Goal: Book appointment/travel/reservation

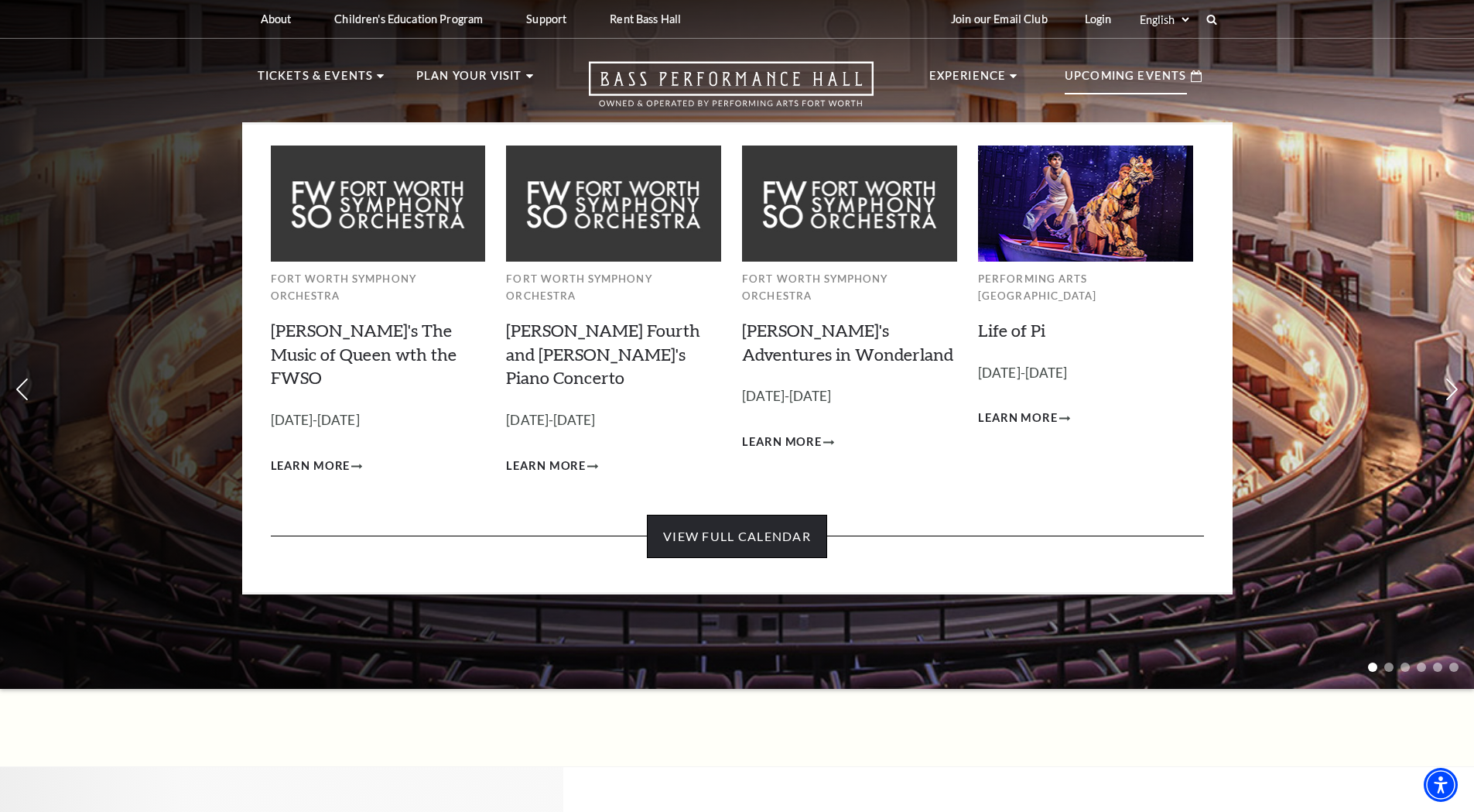
click at [784, 514] on link "View Full Calendar" at bounding box center [737, 536] width 180 height 44
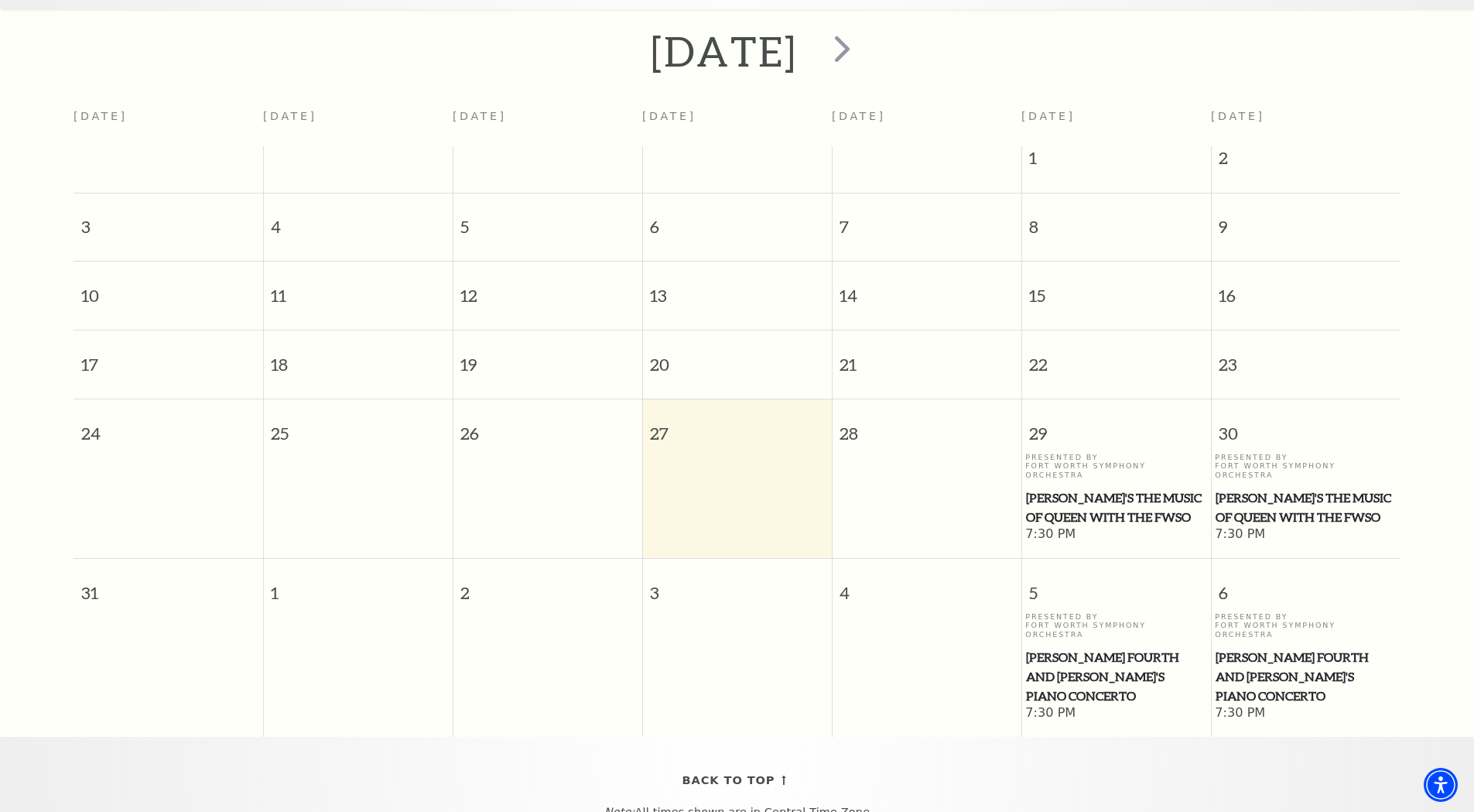
scroll to position [59, 0]
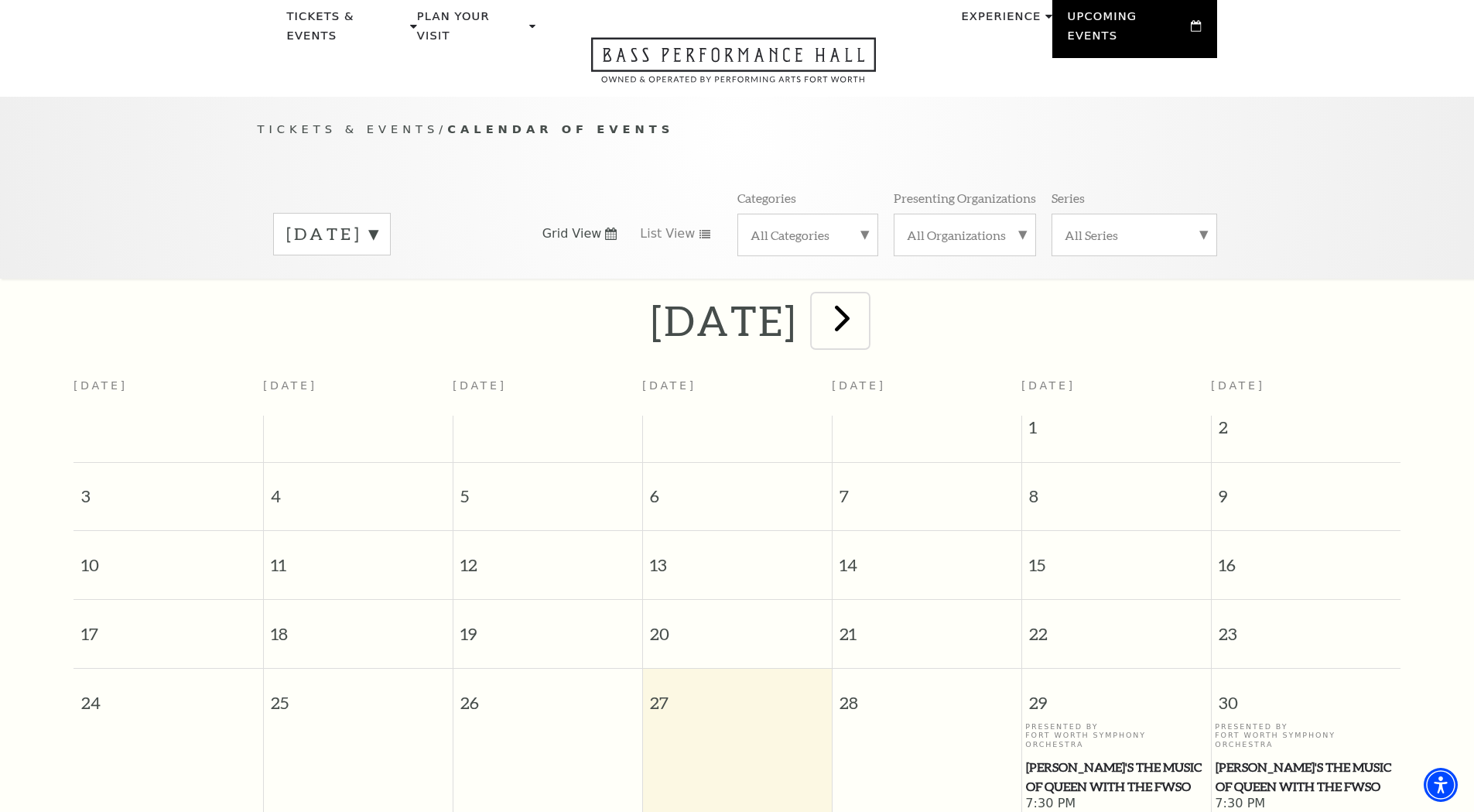
click at [865, 308] on span "next" at bounding box center [842, 317] width 45 height 45
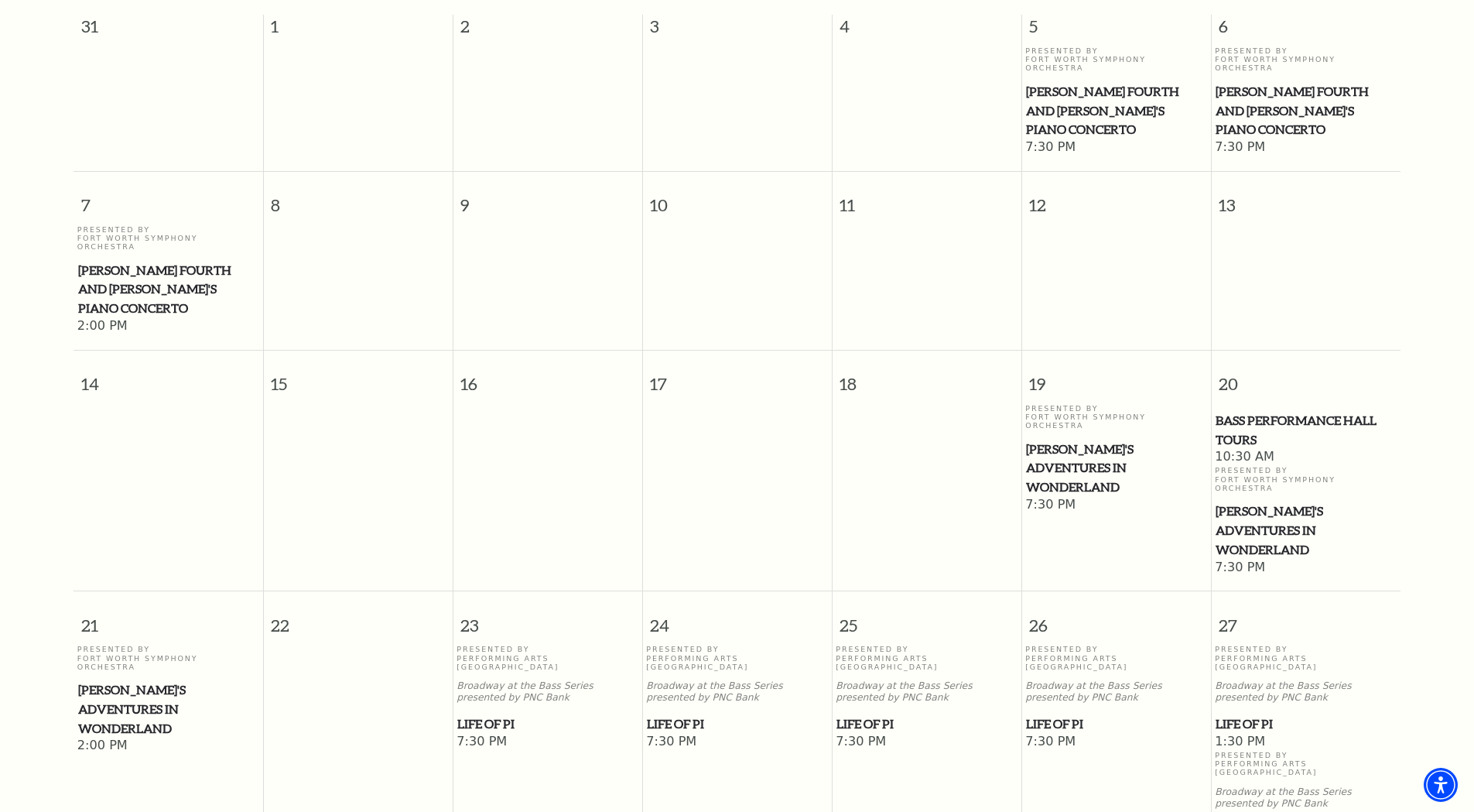
scroll to position [292, 0]
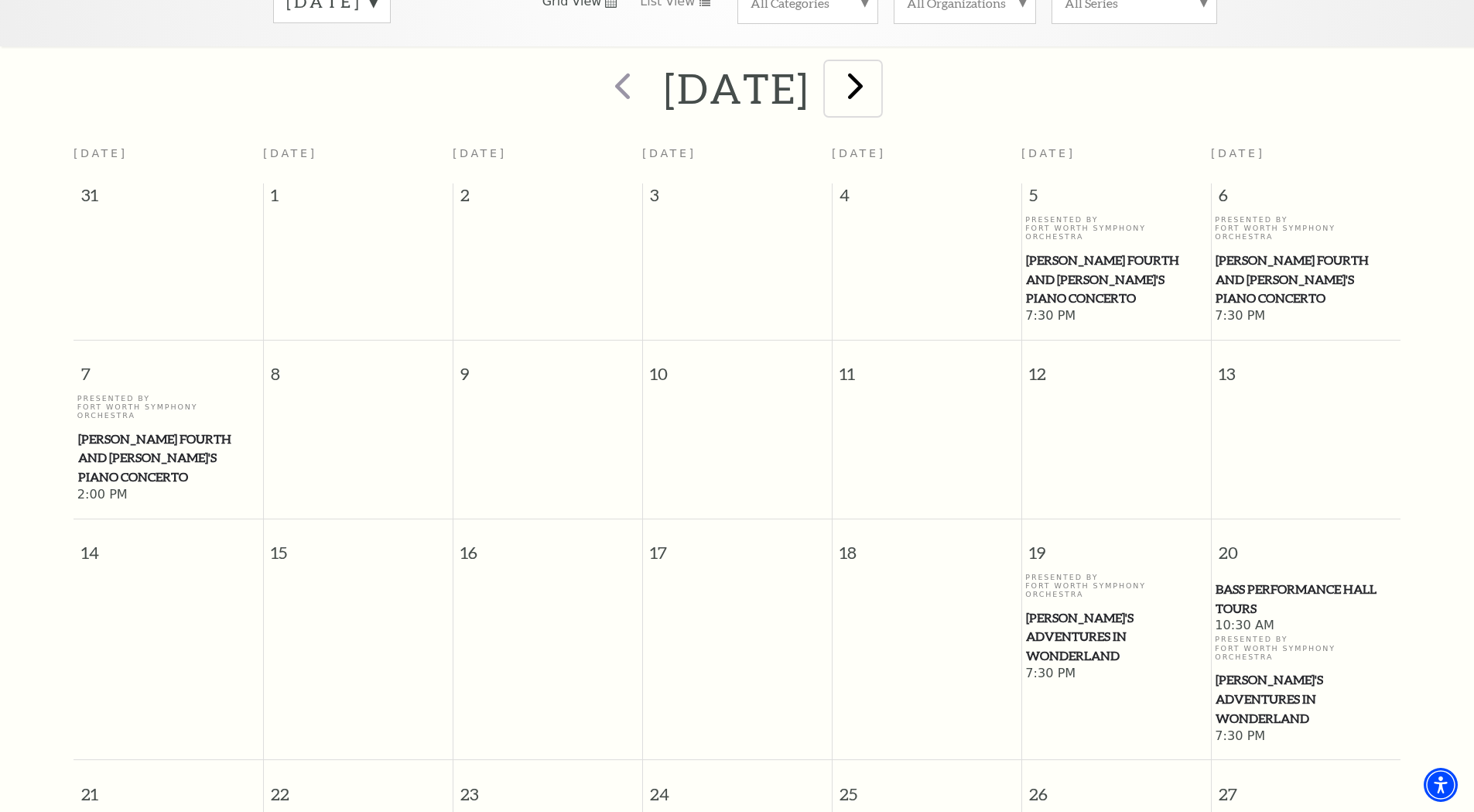
click at [877, 65] on span "next" at bounding box center [856, 85] width 45 height 45
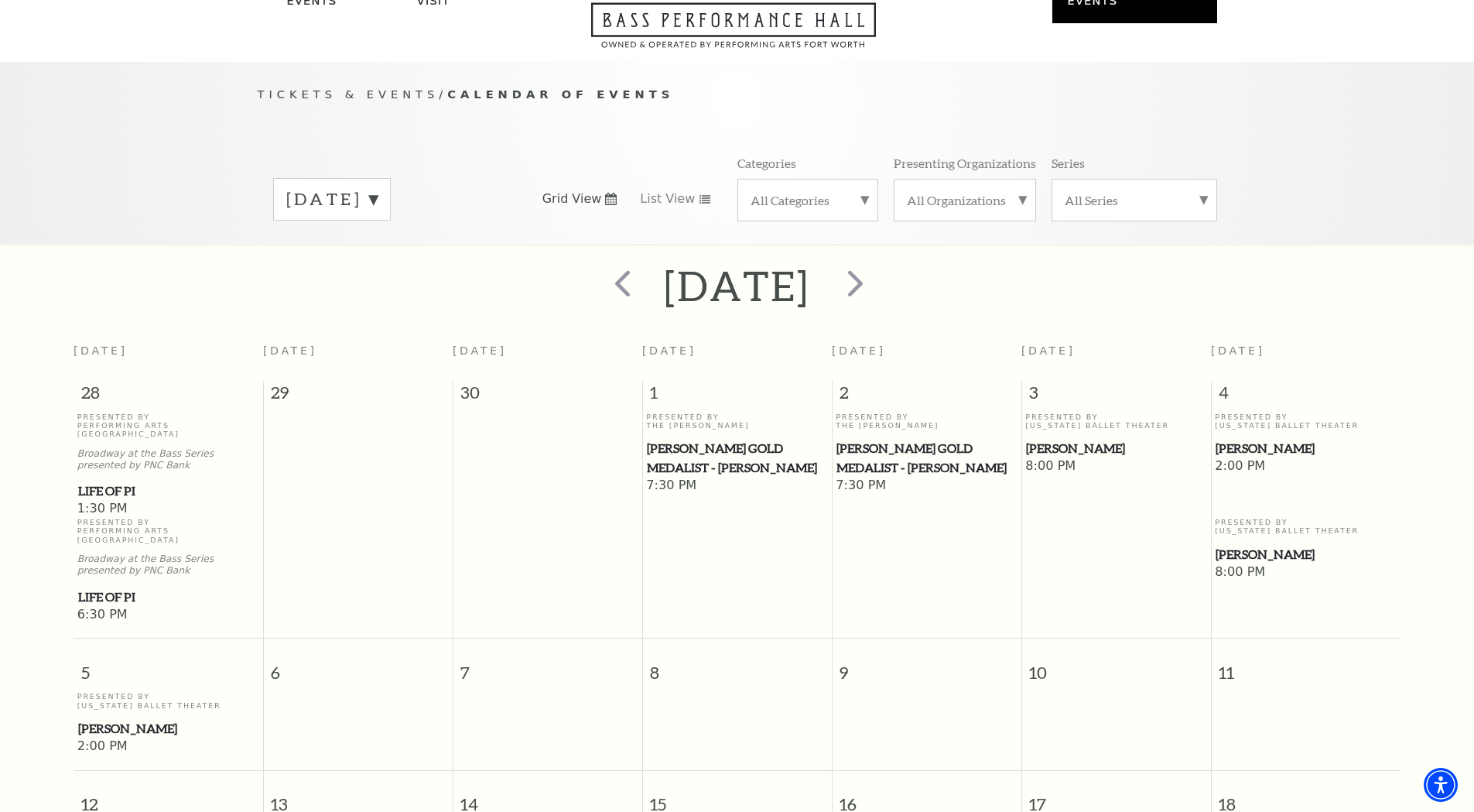
scroll to position [0, 0]
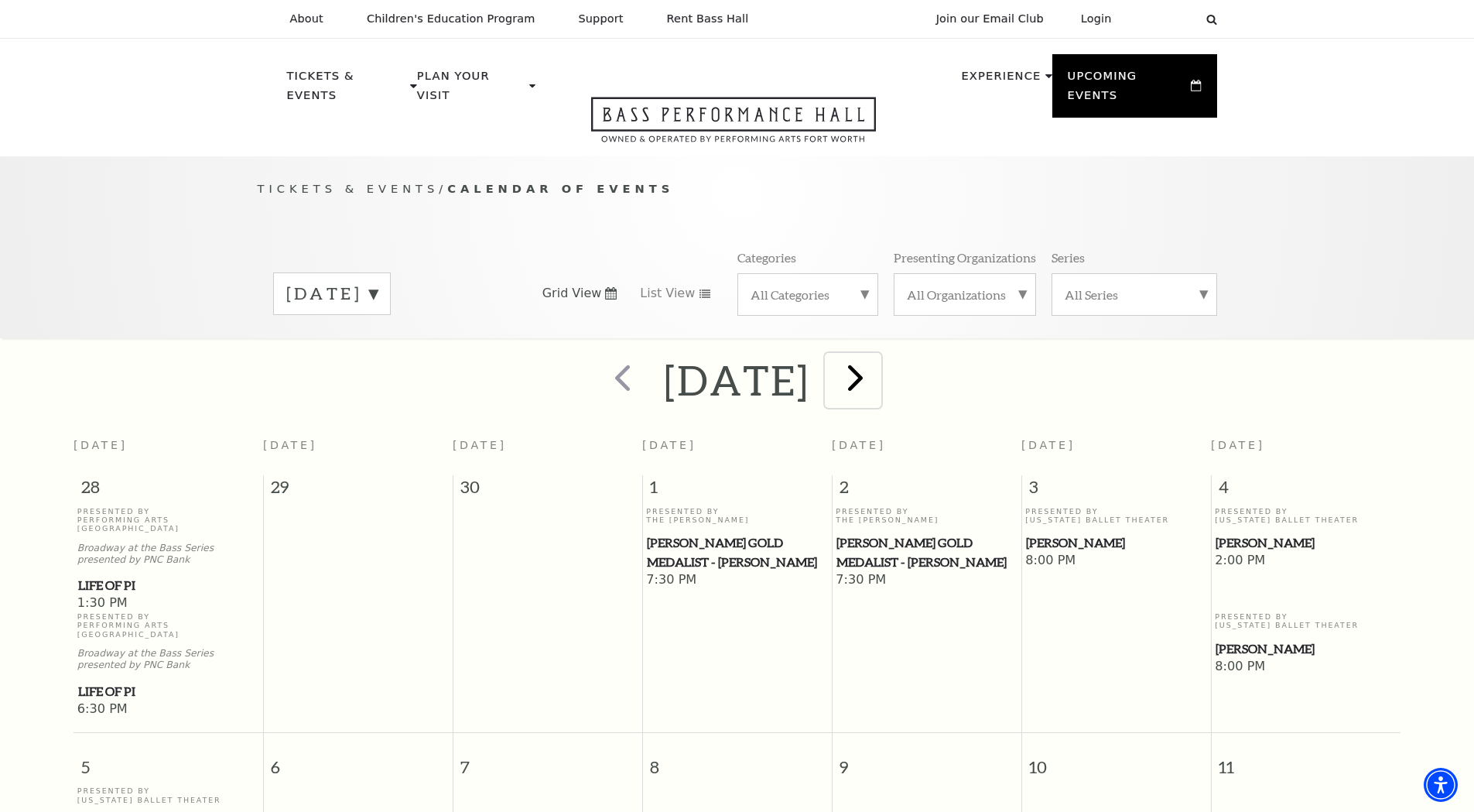
click at [877, 364] on span "next" at bounding box center [856, 377] width 45 height 45
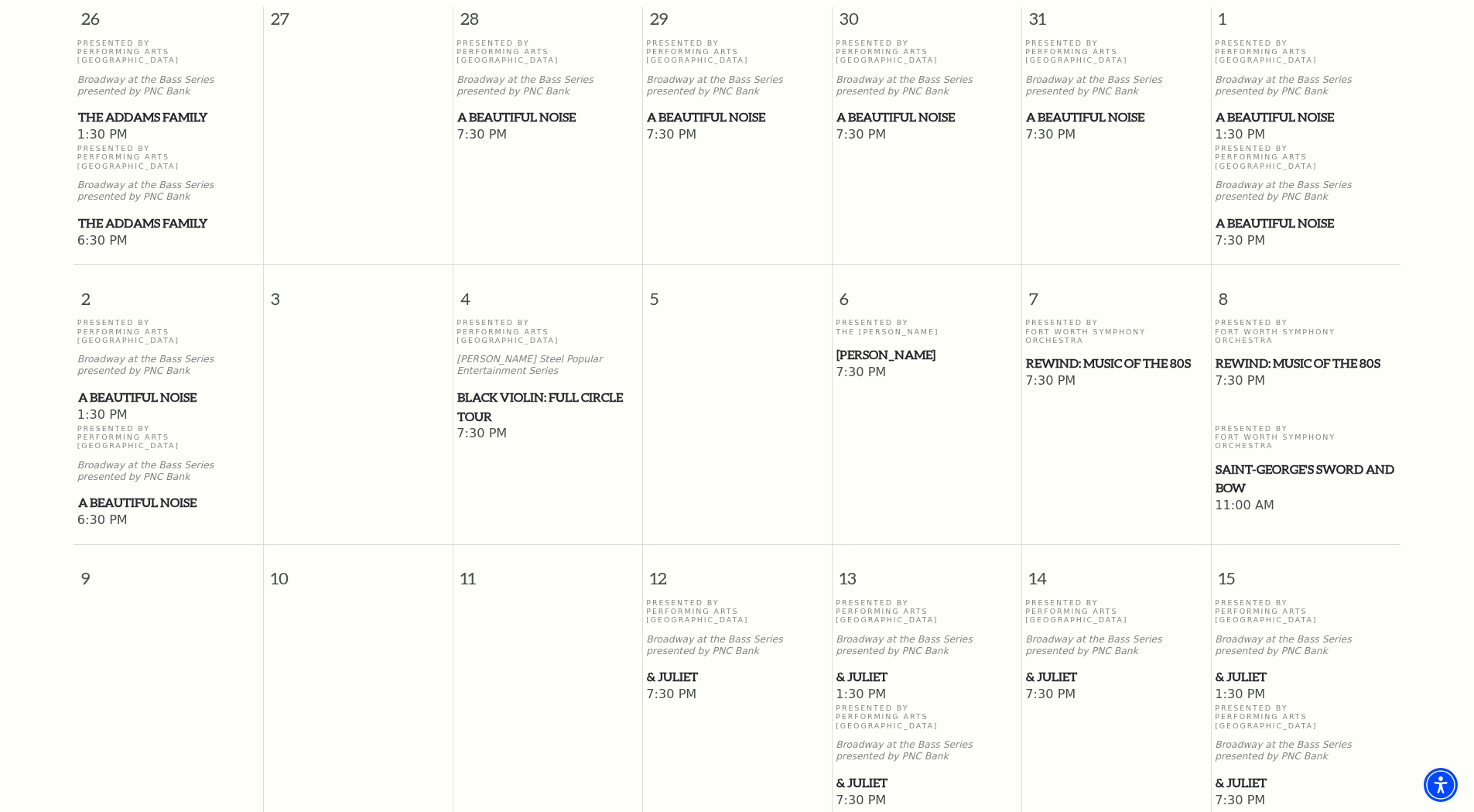
scroll to position [215, 0]
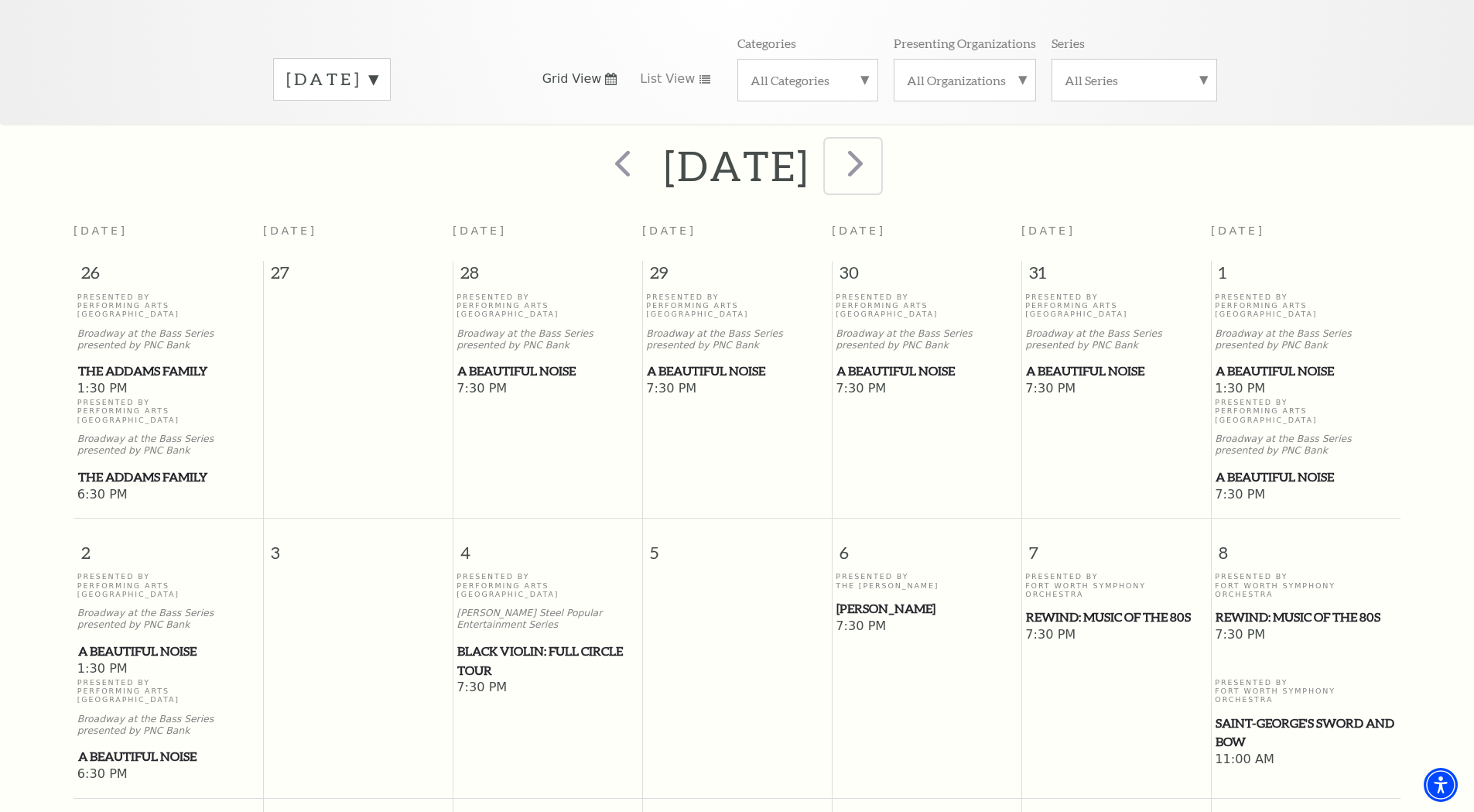
click at [877, 154] on span "next" at bounding box center [856, 162] width 45 height 45
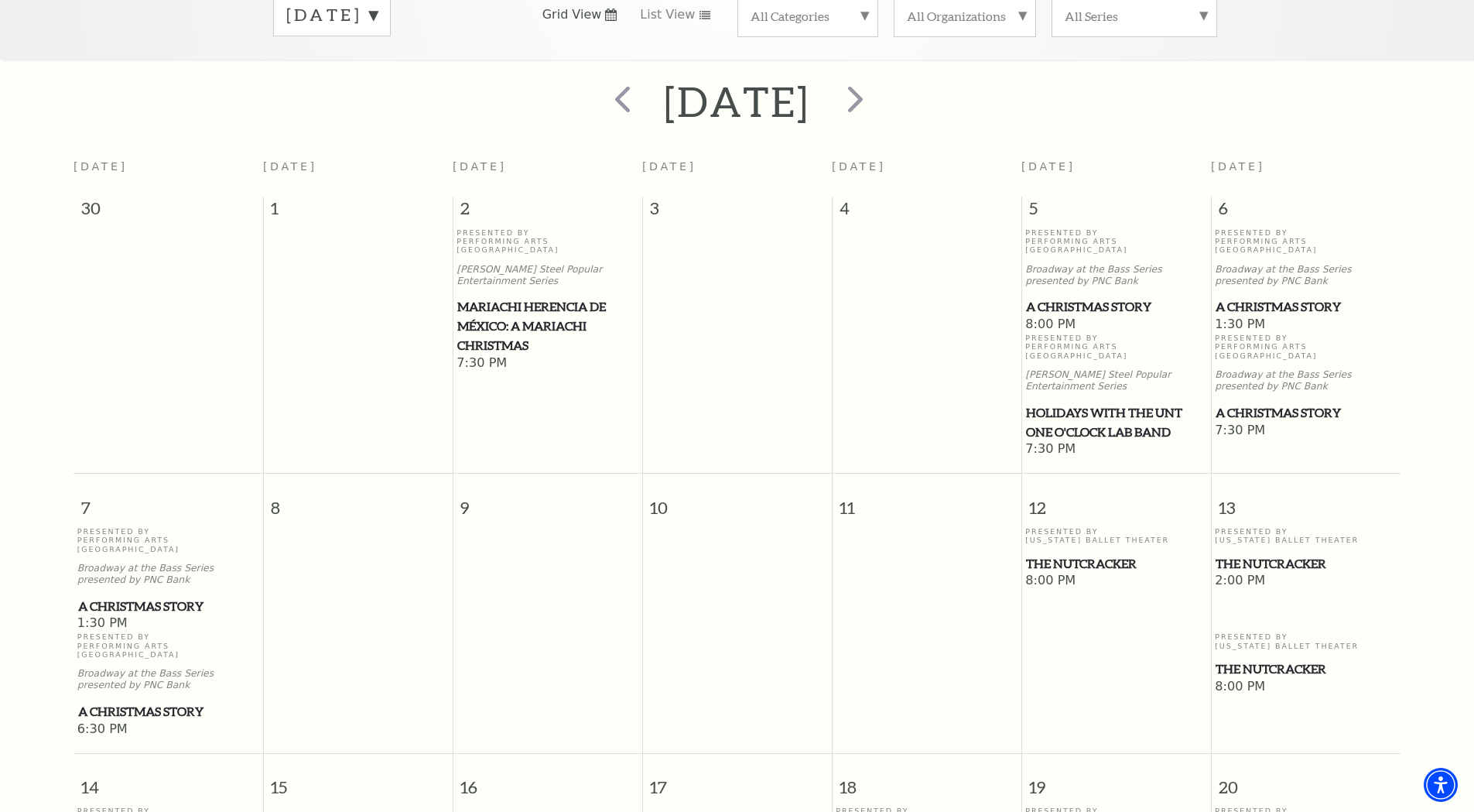
scroll to position [601, 0]
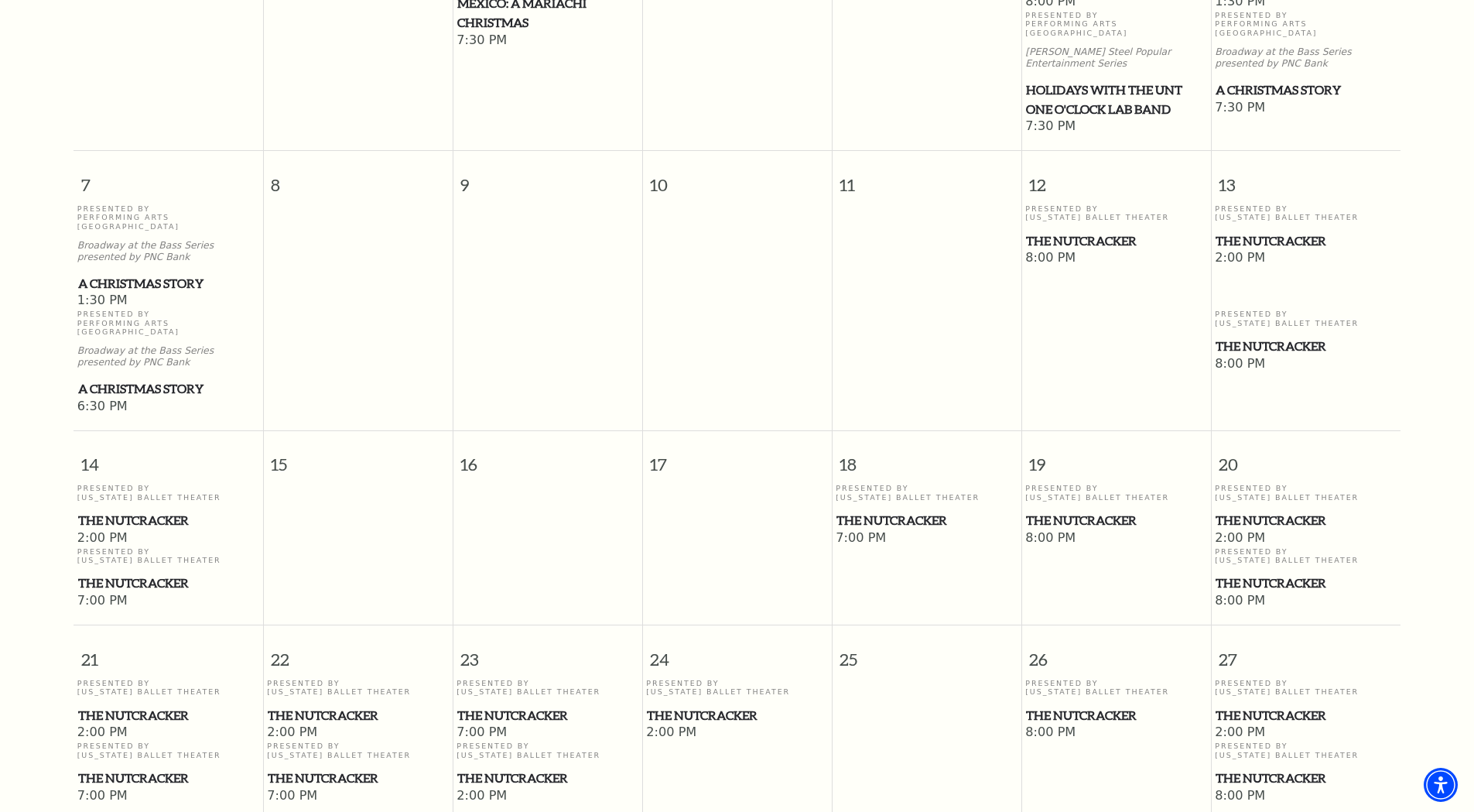
click at [1284, 231] on span "The Nutcracker" at bounding box center [1306, 241] width 180 height 20
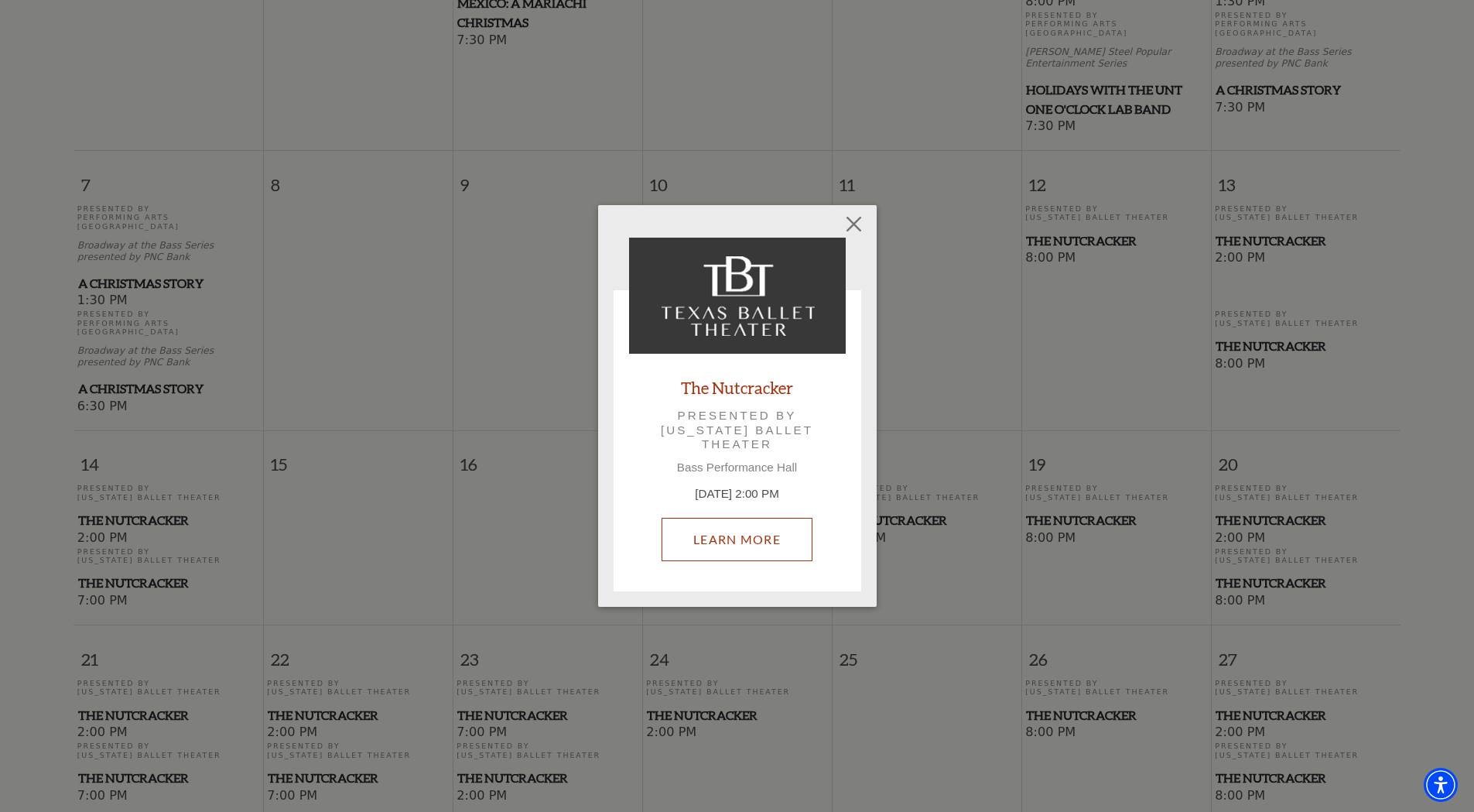
click at [738, 532] on link "Learn More" at bounding box center [737, 539] width 151 height 44
